Goal: Information Seeking & Learning: Learn about a topic

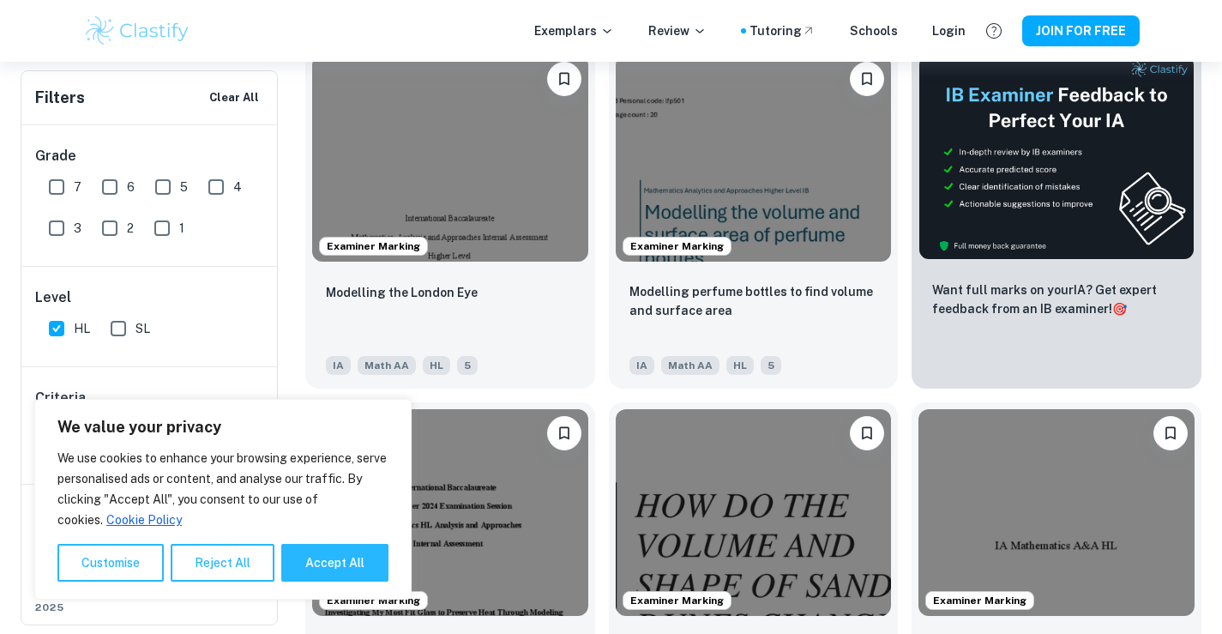
scroll to position [600, 0]
click at [324, 570] on button "Accept All" at bounding box center [334, 563] width 107 height 38
checkbox input "true"
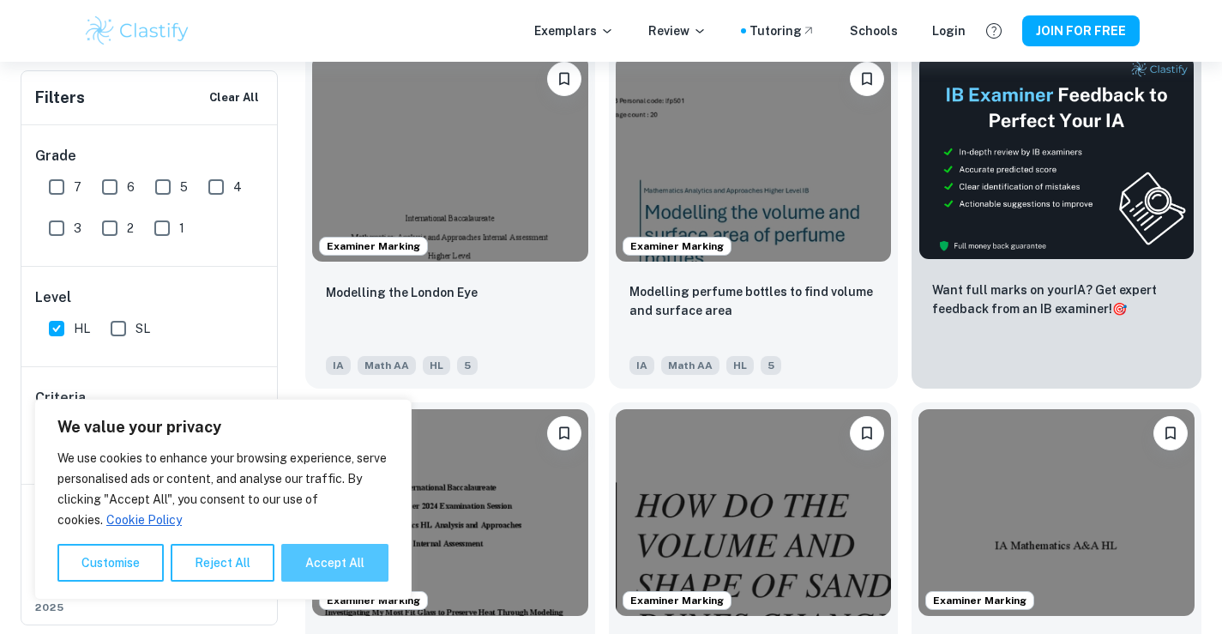
checkbox input "true"
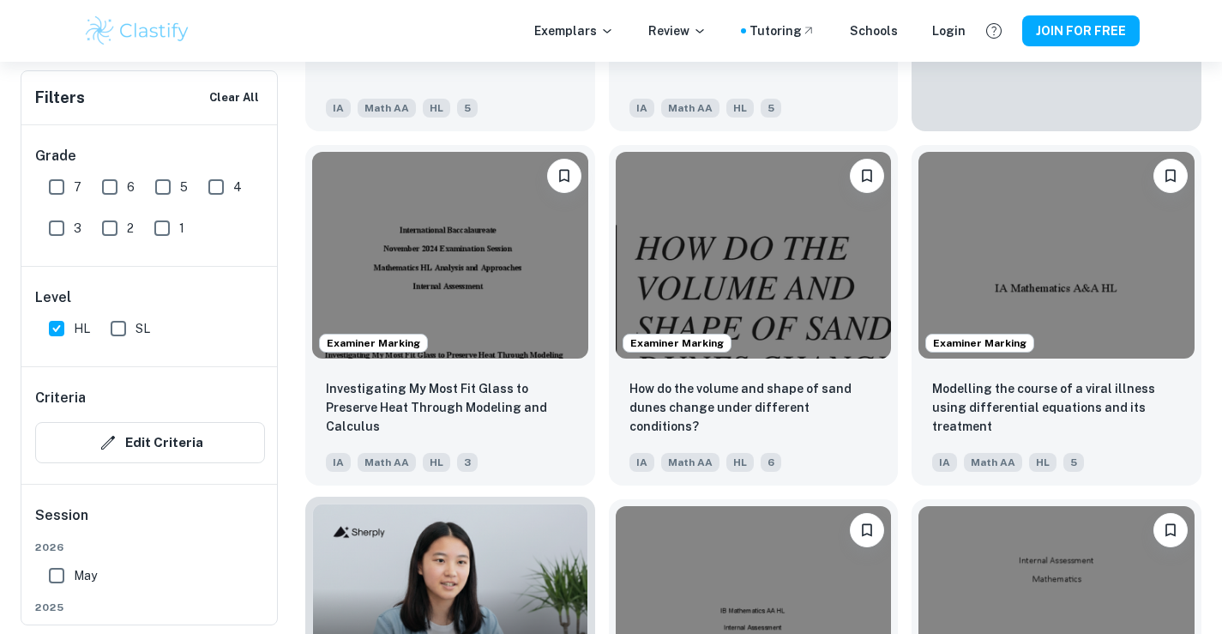
scroll to position [1201, 0]
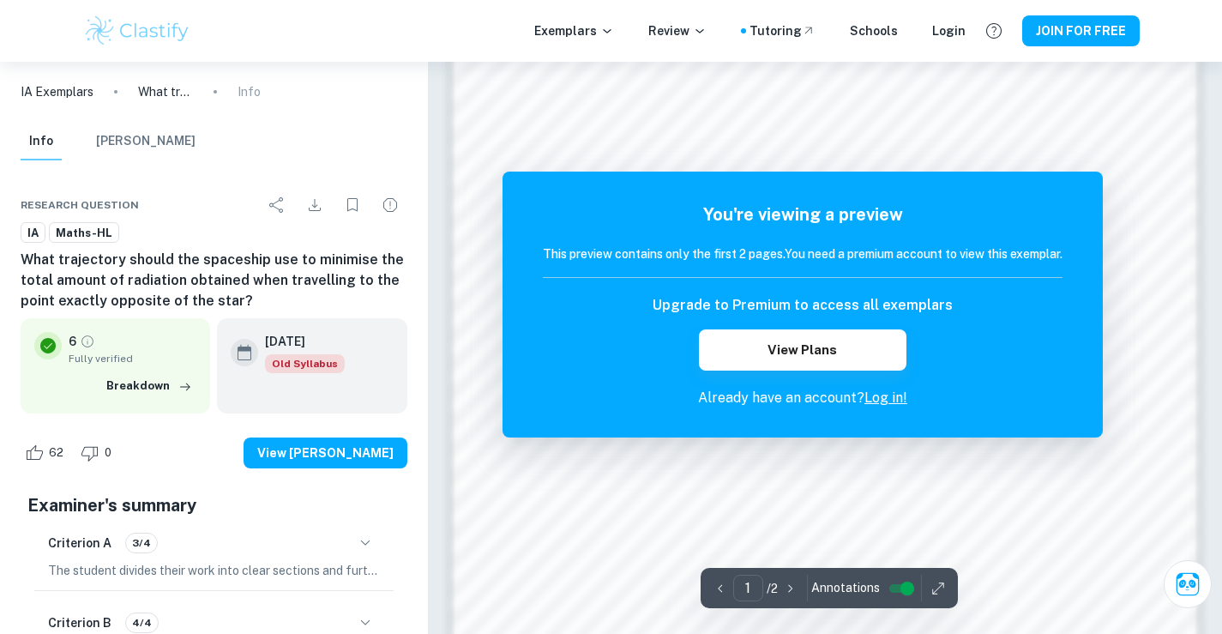
scroll to position [1115, 0]
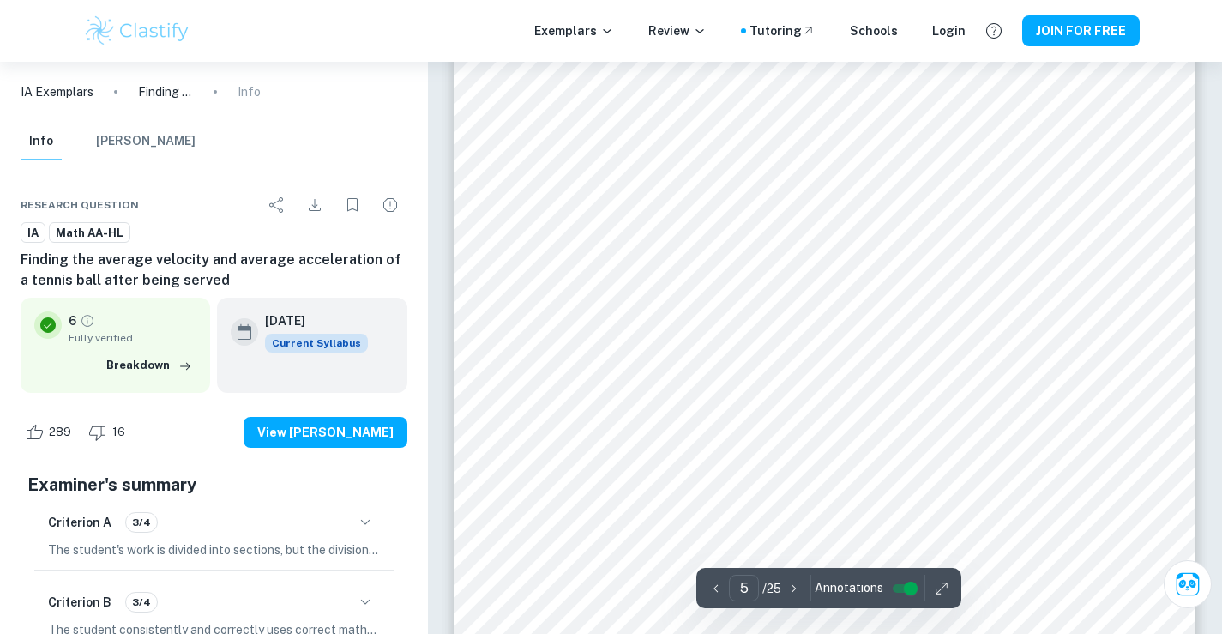
scroll to position [4889, 0]
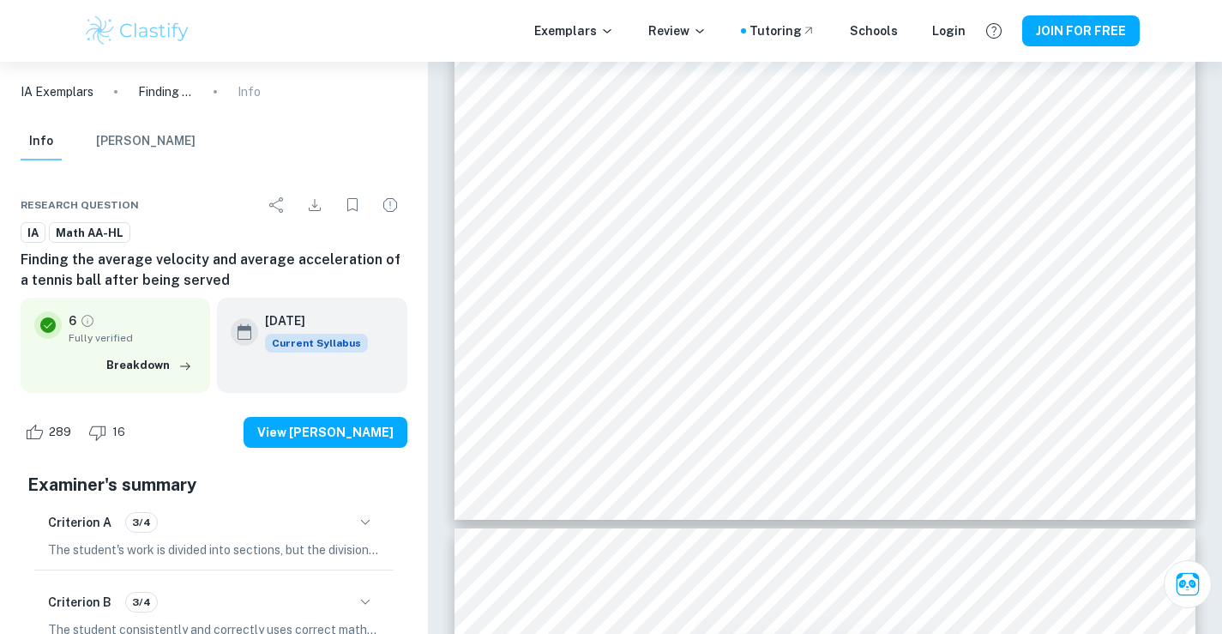
type input "6"
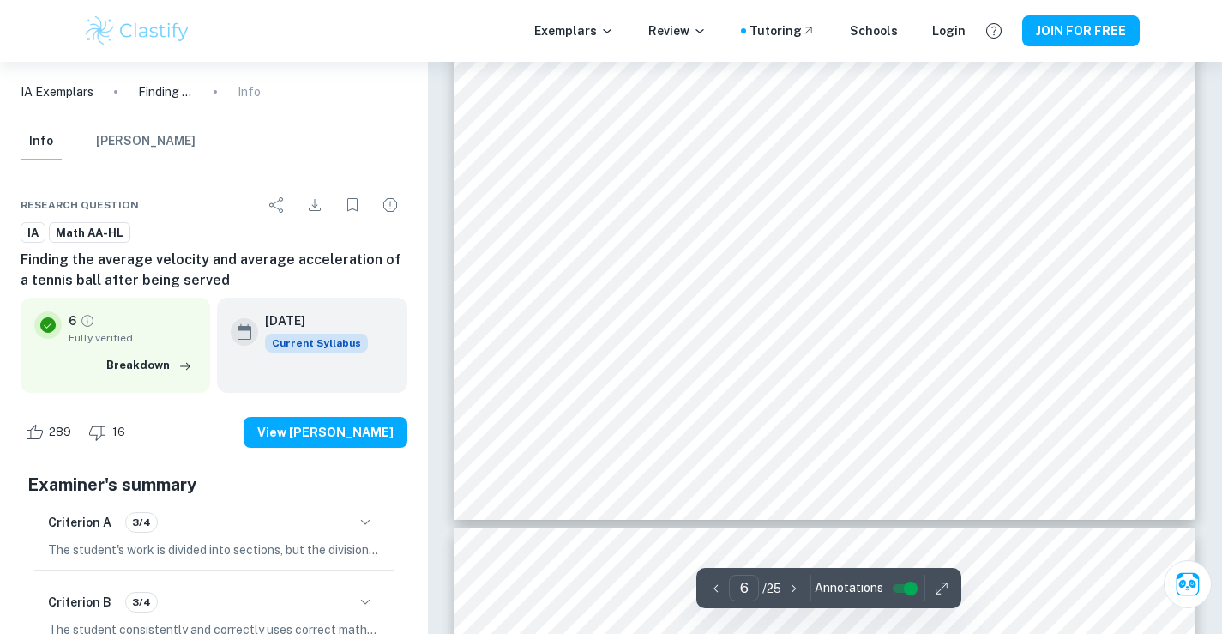
scroll to position [5318, 0]
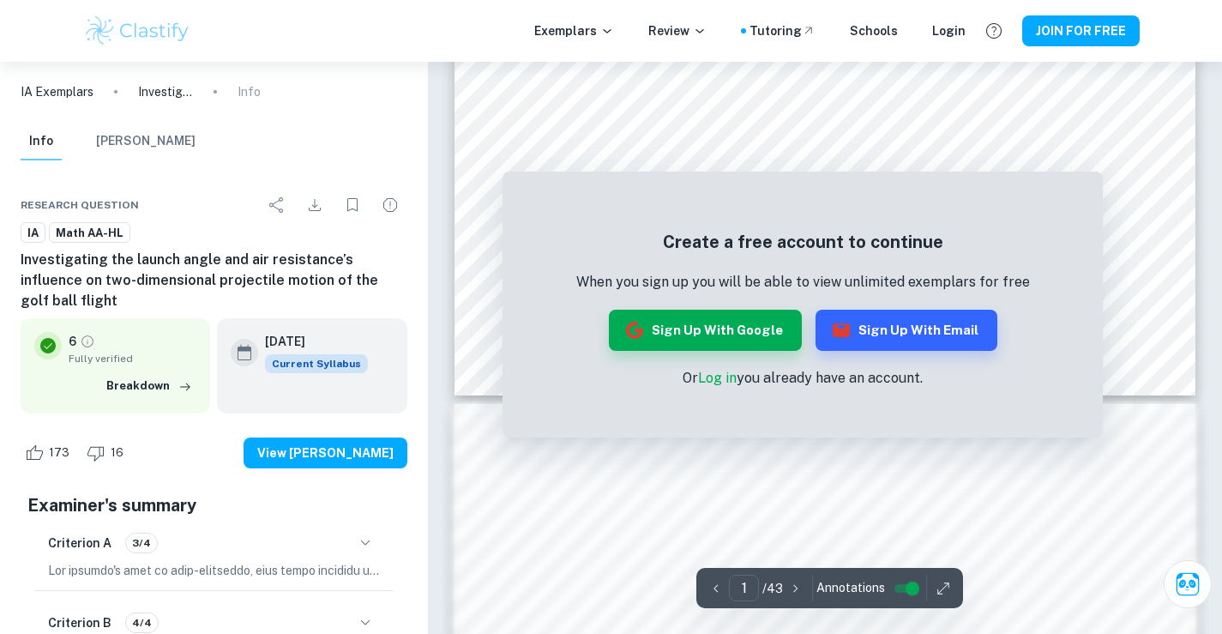
scroll to position [772, 0]
